Goal: Communication & Community: Answer question/provide support

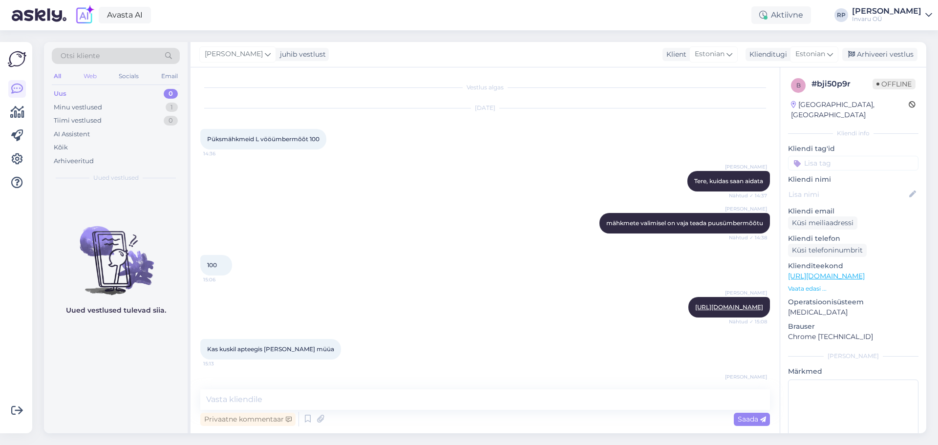
scroll to position [83, 0]
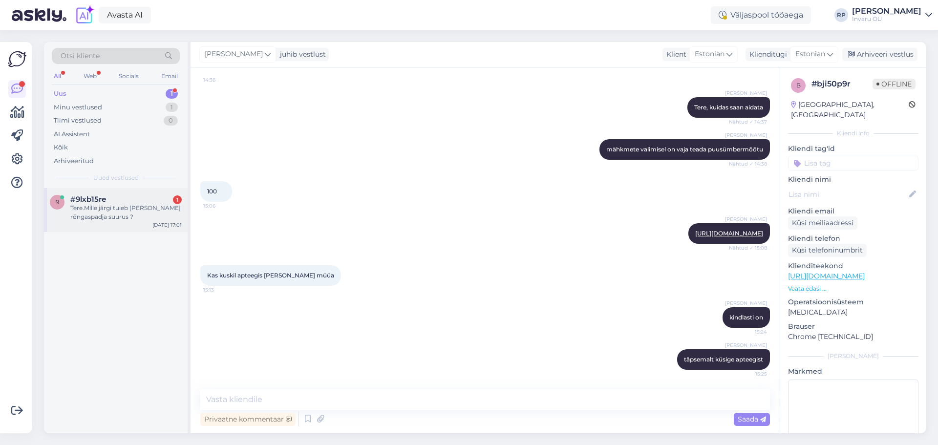
click at [129, 212] on div "Tere.Mille järgi tuleb [PERSON_NAME] rõngaspadja suurus ?" at bounding box center [125, 213] width 111 height 18
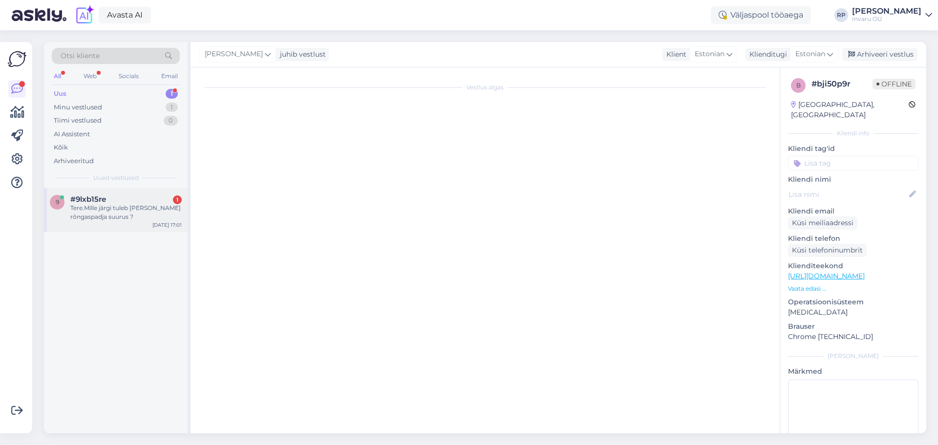
scroll to position [0, 0]
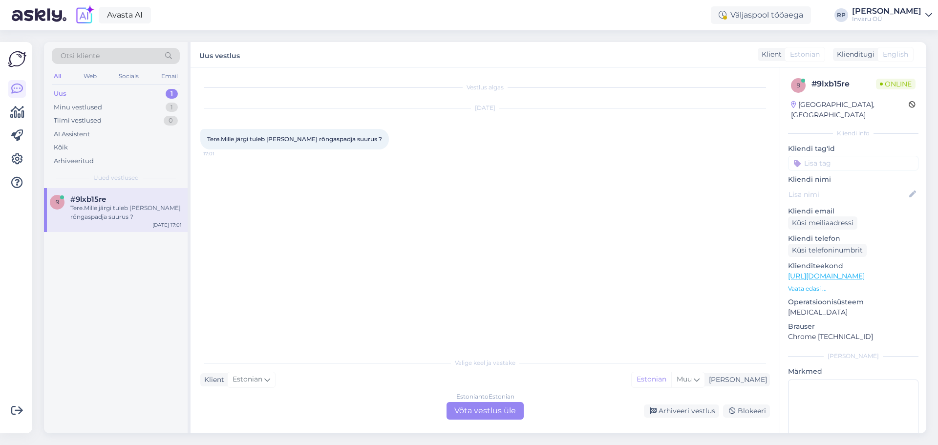
click at [472, 411] on div "Estonian to Estonian Võta vestlus üle" at bounding box center [484, 411] width 77 height 18
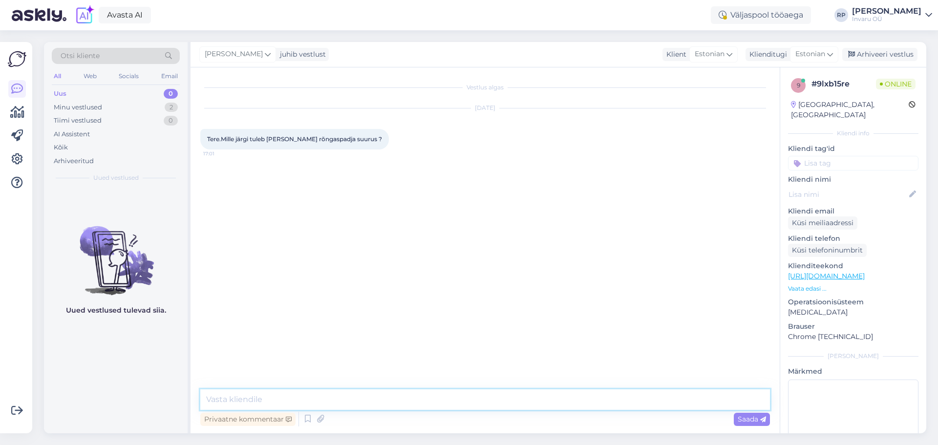
click at [347, 397] on textarea at bounding box center [485, 399] width 570 height 21
type textarea "Tere"
type textarea "istumise laiuse järgi"
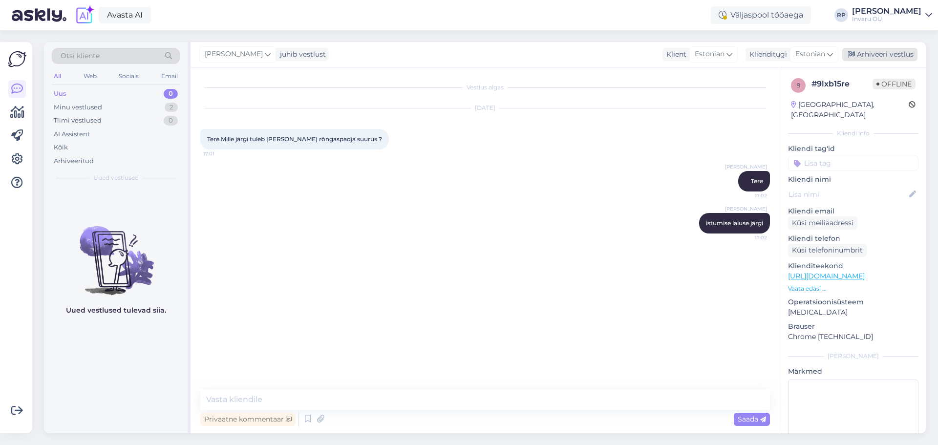
click at [885, 54] on div "Arhiveeri vestlus" at bounding box center [879, 54] width 75 height 13
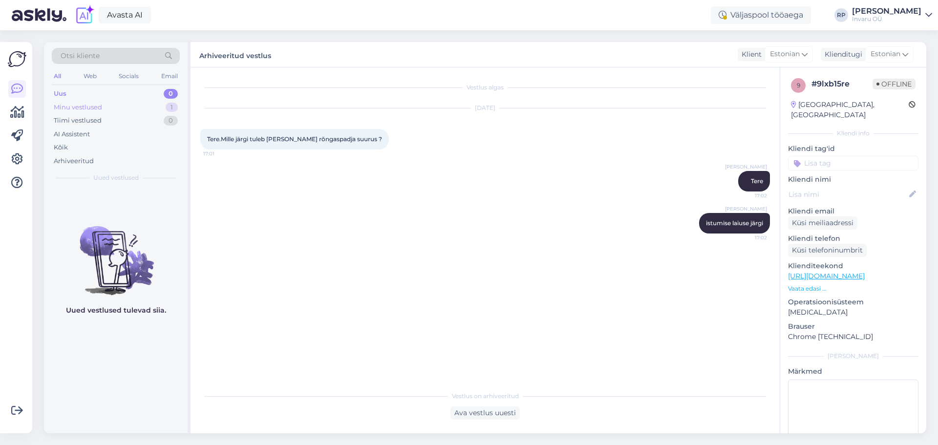
click at [95, 102] on div "Minu vestlused 1" at bounding box center [116, 108] width 128 height 14
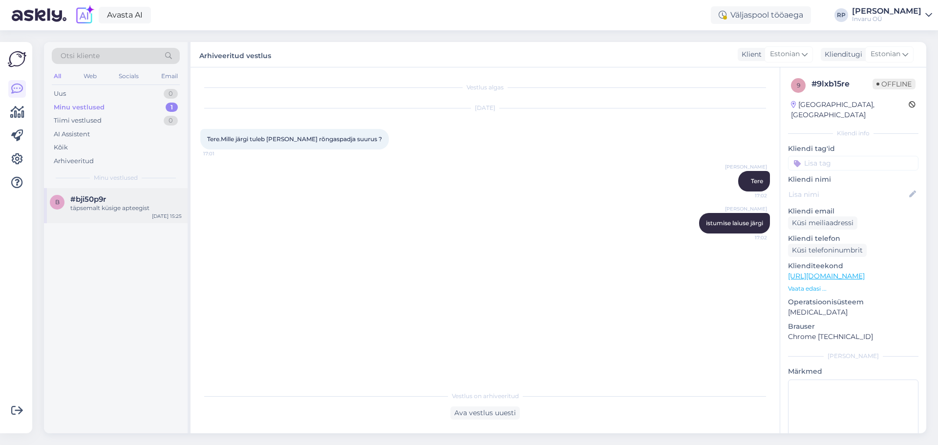
click at [101, 205] on div "täpsemalt küsige apteegist" at bounding box center [125, 208] width 111 height 9
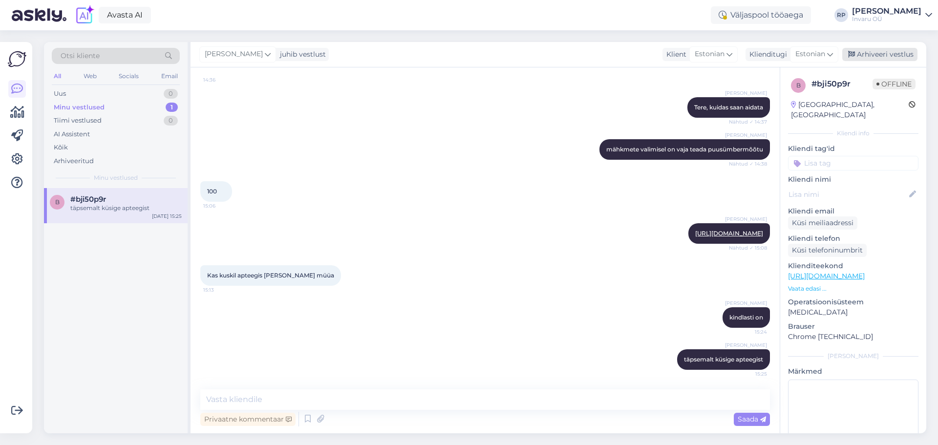
click at [893, 53] on div "Arhiveeri vestlus" at bounding box center [879, 54] width 75 height 13
